Goal: Communication & Community: Answer question/provide support

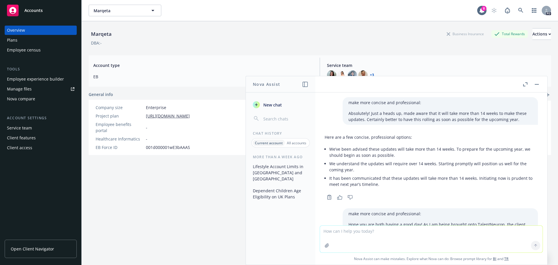
scroll to position [630, 0]
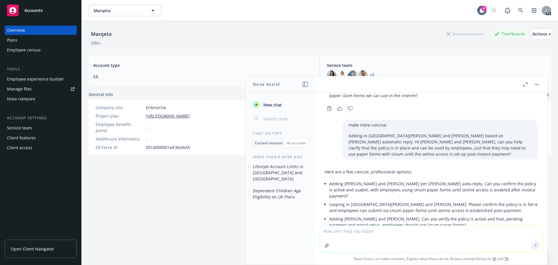
click at [414, 216] on p "Adding [PERSON_NAME] and [PERSON_NAME]. Can you verify the policy is active and…" at bounding box center [433, 222] width 209 height 12
click at [366, 234] on textarea at bounding box center [431, 238] width 223 height 27
paste textarea "I am adding in @[PERSON_NAME] because she’s been on the account historically fo…"
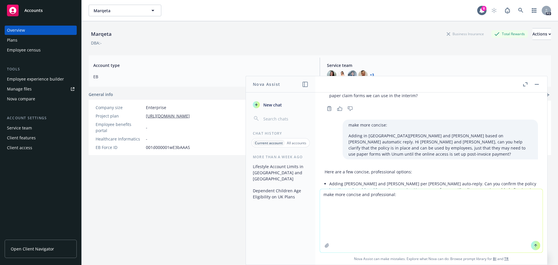
type textarea "make more concise and professional: I am adding in @[PERSON_NAME] because she’s…"
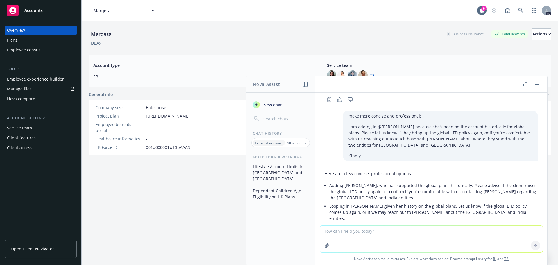
scroll to position [770, 0]
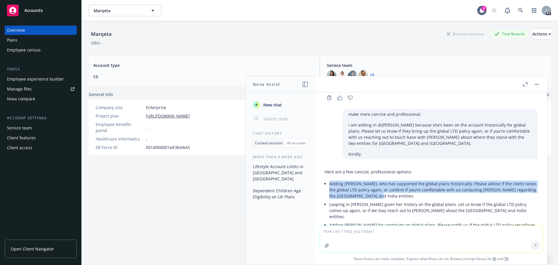
drag, startPoint x: 383, startPoint y: 164, endPoint x: 328, endPoint y: 155, distance: 55.4
click at [328, 166] on div "Here are a few concise, professional options: Adding [PERSON_NAME], who has sup…" at bounding box center [431, 201] width 213 height 71
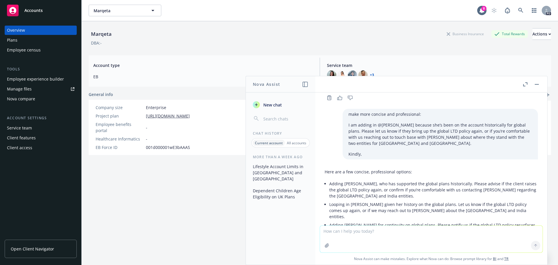
click at [455, 201] on p "Looping in [PERSON_NAME] given her history on the global plans. Let us know if …" at bounding box center [433, 210] width 209 height 18
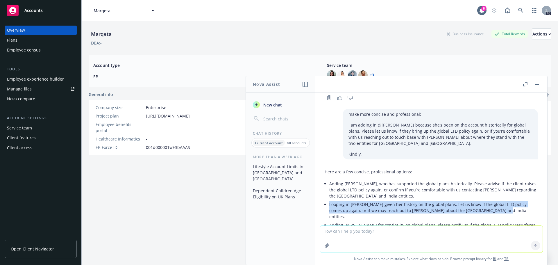
drag, startPoint x: 484, startPoint y: 180, endPoint x: 329, endPoint y: 176, distance: 155.2
click at [329, 176] on div "Here are a few concise, professional options: Adding [PERSON_NAME], who has sup…" at bounding box center [431, 201] width 213 height 71
copy p "Looping in [PERSON_NAME] given her history on the global plans. Let us know if …"
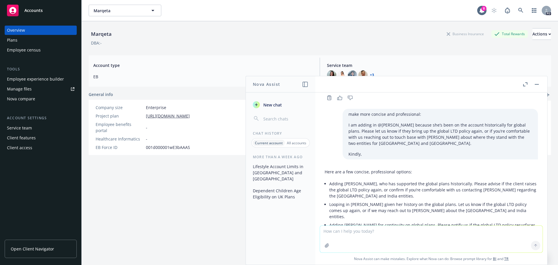
click at [354, 237] on textarea at bounding box center [431, 238] width 223 height 27
paste textarea "Thank you. We certainly can block off time to introduce you to [PERSON_NAME] an…"
type textarea "make more professional and business like: Thank you. We certainly can block off…"
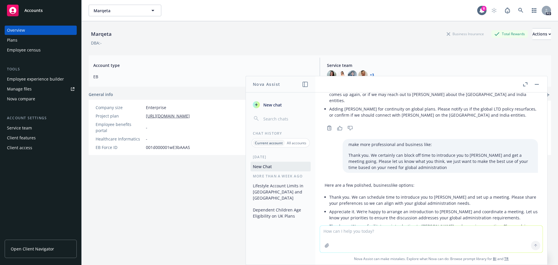
scroll to position [887, 0]
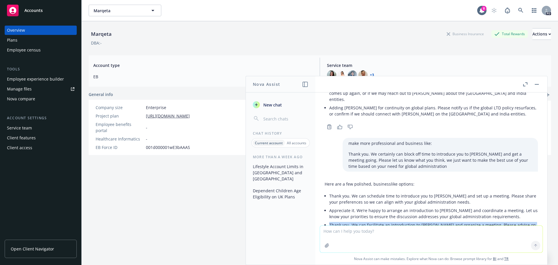
drag, startPoint x: 470, startPoint y: 194, endPoint x: 327, endPoint y: 189, distance: 143.0
click at [327, 189] on div "Here are a few polished, businesslike options: Thank you. We can schedule time …" at bounding box center [431, 207] width 213 height 59
copy p "Thank you. We can facilitate an introduction to [PERSON_NAME] and organize a me…"
